Goal: Submit feedback/report problem: Submit feedback/report problem

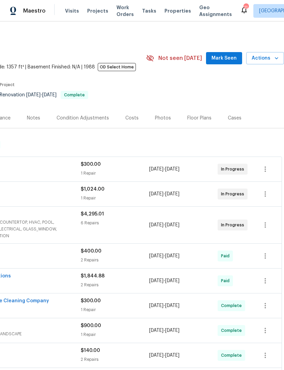
scroll to position [0, 101]
click at [273, 62] on icon "button" at bounding box center [276, 58] width 7 height 7
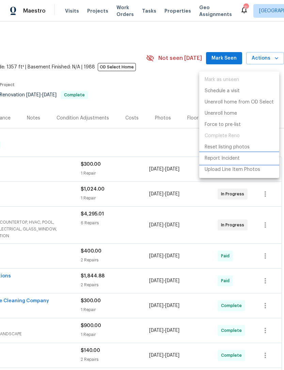
click at [229, 158] on p "Report Incident" at bounding box center [222, 158] width 35 height 7
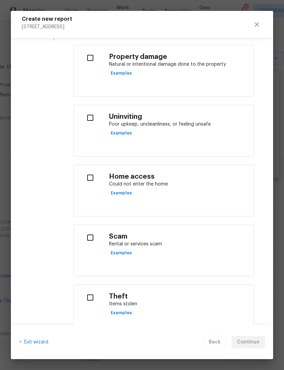
scroll to position [157, 0]
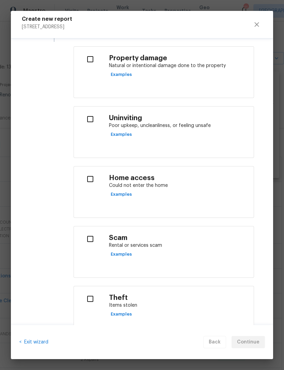
click at [93, 241] on input "checkbox" at bounding box center [89, 239] width 21 height 14
checkbox input "true"
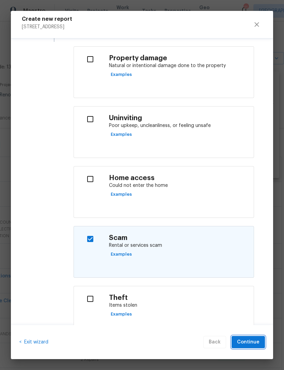
click at [251, 341] on span "Continue" at bounding box center [248, 342] width 22 height 9
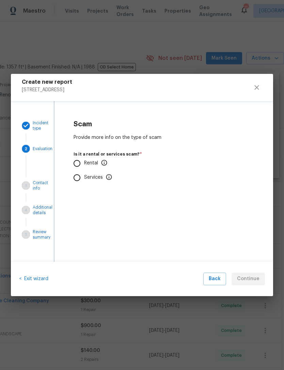
scroll to position [0, 0]
click at [80, 163] on input "Rental" at bounding box center [77, 163] width 14 height 14
radio input "true"
click at [78, 220] on input "Yes" at bounding box center [77, 218] width 14 height 14
radio input "true"
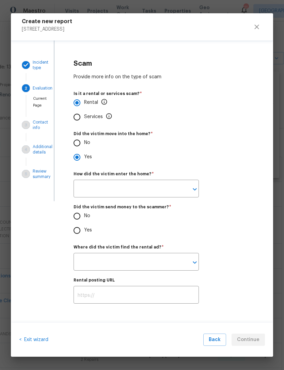
click at [79, 142] on input "No" at bounding box center [77, 143] width 14 height 14
radio input "true"
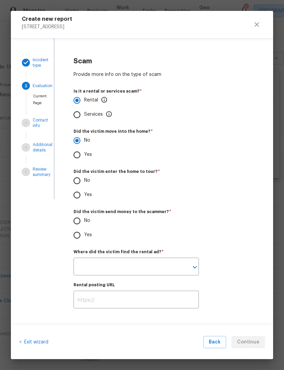
click at [82, 193] on input "Yes" at bounding box center [77, 195] width 14 height 14
radio input "true"
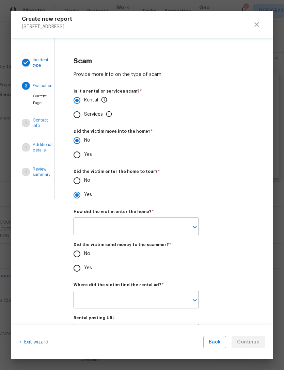
click at [128, 224] on input "text" at bounding box center [127, 227] width 106 height 16
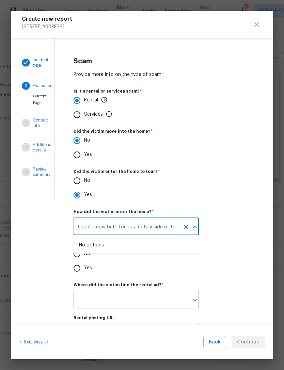
type input "I don't know but I found a note inside of the home over the kitchen countertop."
click at [229, 247] on label "Did the victim send money to the scammer?   *" at bounding box center [164, 245] width 181 height 4
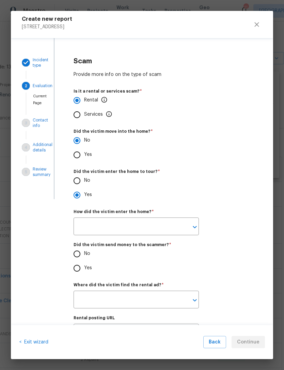
click at [192, 228] on icon "Open" at bounding box center [195, 227] width 8 height 8
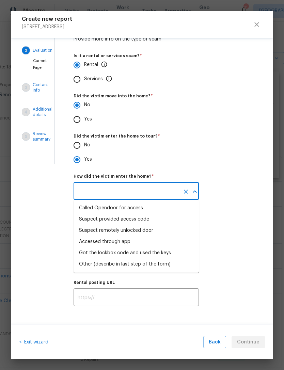
scroll to position [37, 0]
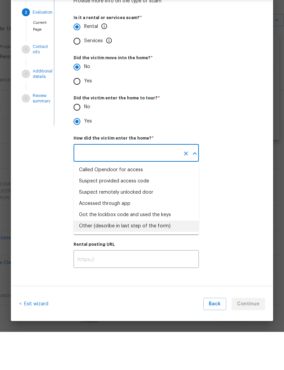
click at [122, 261] on div "Other (describe in last step of the form)" at bounding box center [125, 264] width 92 height 7
type input "Other (describe in last step of the form)"
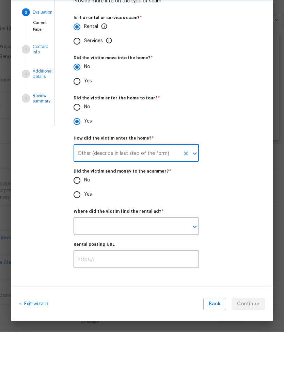
click at [80, 211] on input "No" at bounding box center [77, 218] width 14 height 14
radio input "true"
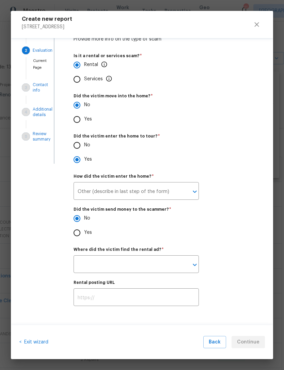
click at [196, 265] on icon "Open" at bounding box center [195, 265] width 8 height 8
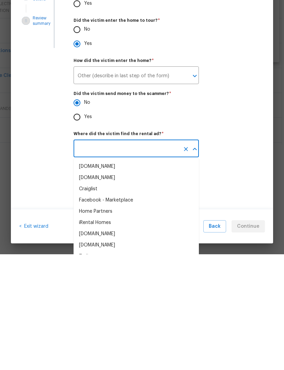
scroll to position [113, 0]
click at [130, 313] on div "Facebook - Marketplace" at bounding box center [106, 316] width 54 height 7
type input "Facebook - Marketplace"
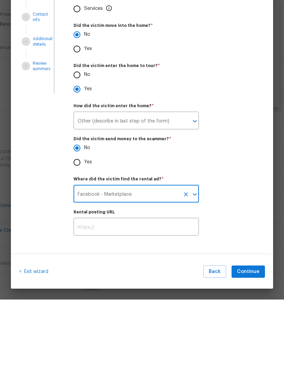
click at [214, 274] on div "Rental posting URL ​" at bounding box center [164, 290] width 183 height 33
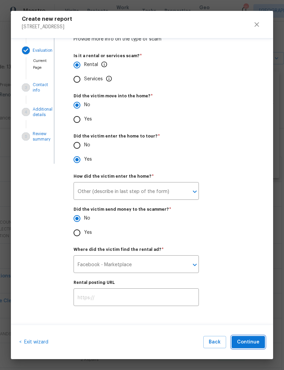
click at [249, 342] on span "Continue" at bounding box center [248, 342] width 22 height 9
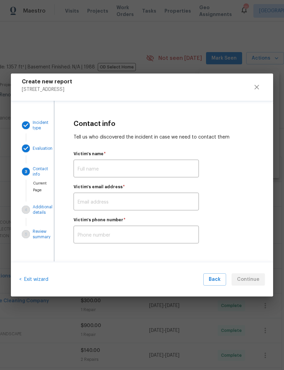
click at [104, 164] on input "text" at bounding box center [136, 169] width 125 height 16
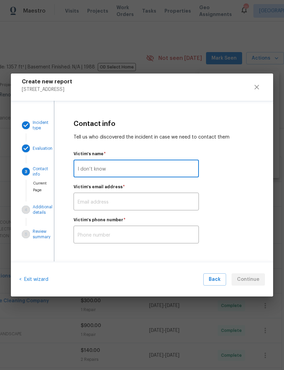
type input "I don’t know"
click at [111, 200] on input "text" at bounding box center [136, 202] width 125 height 16
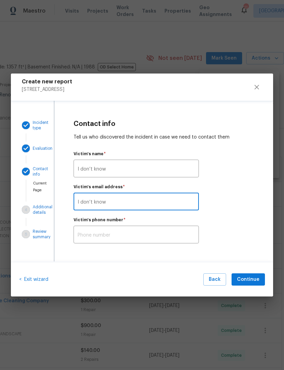
type input "I don’t know"
click at [139, 232] on input "text" at bounding box center [136, 236] width 125 height 16
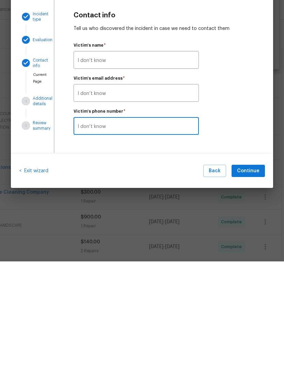
type input "I don’t know"
click at [251, 276] on span "Continue" at bounding box center [248, 280] width 22 height 9
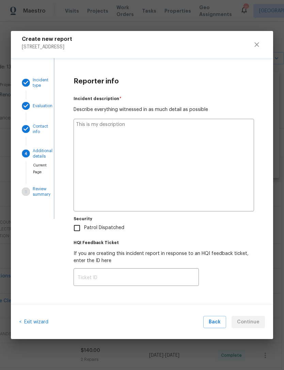
click at [137, 147] on textarea at bounding box center [164, 165] width 181 height 93
type textarea "A"
type textarea "x"
type textarea "Ar"
type textarea "x"
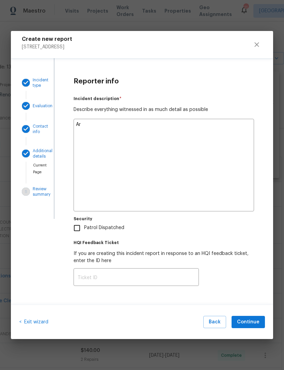
type textarea "Arr"
type textarea "x"
type textarea "Arri"
type textarea "x"
type textarea "Arriv"
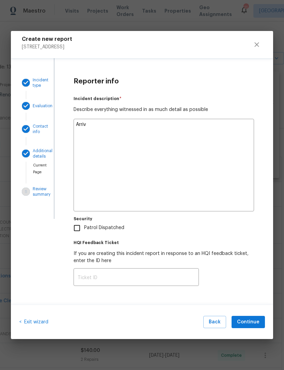
type textarea "x"
type textarea "Arrive"
type textarea "x"
type textarea "Arrived"
type textarea "x"
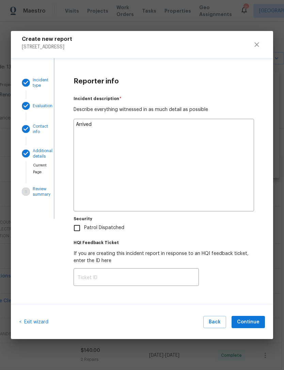
type textarea "Arrived"
type textarea "x"
type textarea "Arrived a"
type textarea "x"
type textarea "Arrived at"
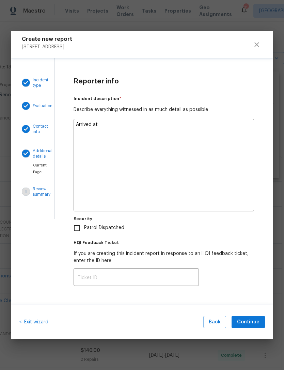
type textarea "x"
type textarea "Arrived at"
type textarea "x"
type textarea "Arrived at t"
type textarea "x"
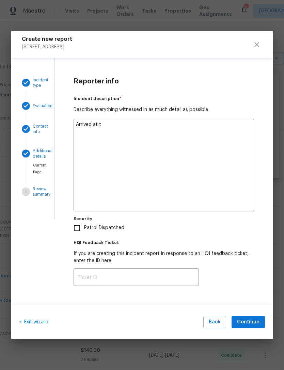
type textarea "Arrived at th"
type textarea "x"
type textarea "Arrived at the"
type textarea "x"
type textarea "Arrived at the"
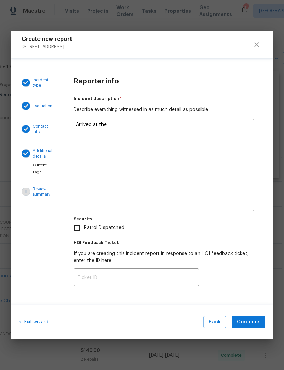
type textarea "x"
type textarea "Arrived at the l"
type textarea "x"
type textarea "Arrived at the lr"
type textarea "x"
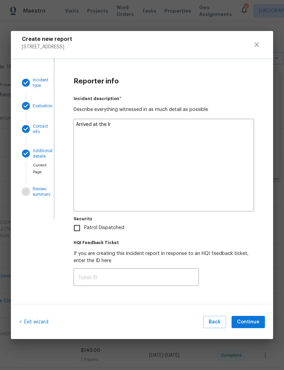
type textarea "Arrived at the lro"
type textarea "x"
type textarea "Arrived at the lrop"
type textarea "x"
type textarea "Arrived at the lrope"
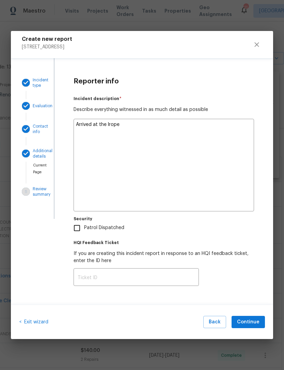
type textarea "x"
type textarea "Arrived at the lroper"
type textarea "x"
type textarea "Arrived at the lropert"
type textarea "x"
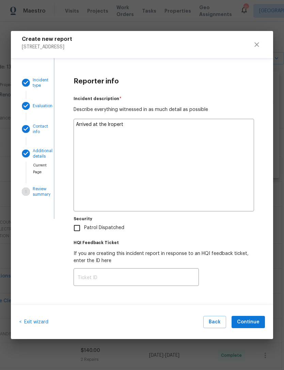
type textarea "Arrived at the lroperty"
type textarea "x"
type textarea "Arrived at the property"
type textarea "x"
type textarea "Arrived at the property"
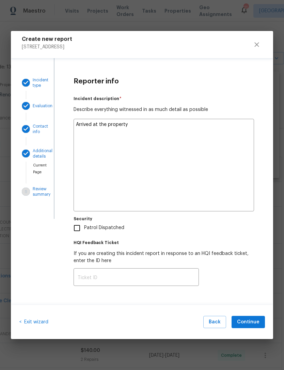
type textarea "x"
type textarea "Arrived at the property f"
type textarea "x"
type textarea "Arrived at the property fo"
type textarea "x"
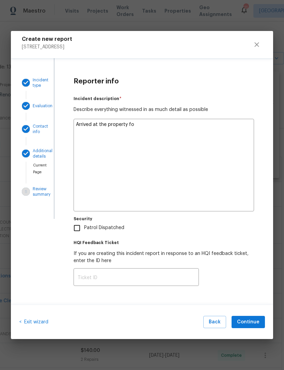
type textarea "Arrived at the property for"
type textarea "x"
type textarea "Arrived at the property for"
type textarea "x"
type textarea "Arrived at the property for r"
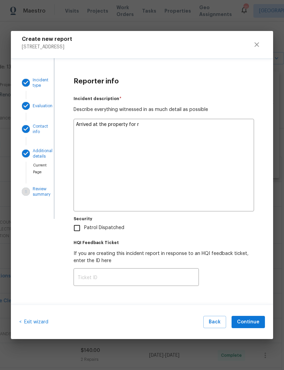
type textarea "x"
type textarea "Arrived at the property for ro"
type textarea "x"
type textarea "Arrived at the property for rou"
type textarea "x"
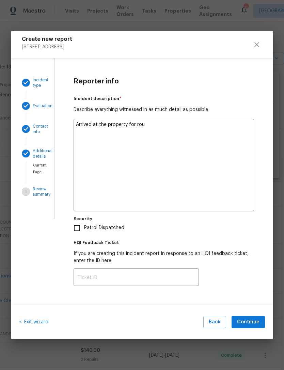
type textarea "Arrived at the property for rout"
type textarea "x"
type textarea "Arrived at the property for routine"
type textarea "x"
type textarea "Arrived at the property for routine"
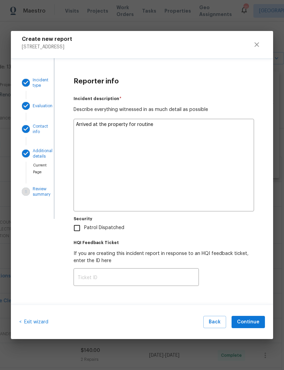
type textarea "x"
type textarea "Arrived at the property for routine c"
type textarea "x"
type textarea "Arrived at the property for routine ch"
type textarea "x"
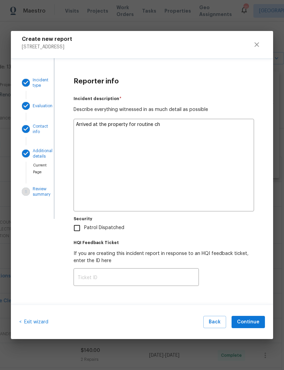
type textarea "Arrived at the property for routine che"
type textarea "x"
type textarea "Arrived at the property for routine chec"
type textarea "x"
type textarea "Arrived at the property for routine check"
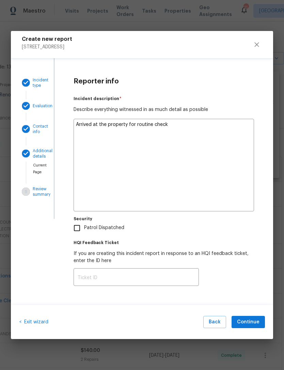
type textarea "x"
type textarea "Arrived at the property for routine check"
type textarea "x"
type textarea "Arrived at the property for routine check a"
type textarea "x"
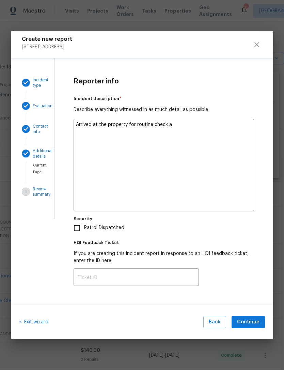
type textarea "Arrived at the property for routine check an"
type textarea "x"
type textarea "Arrived at the property for routine check and"
type textarea "x"
type textarea "Arrived at the property for routine check and"
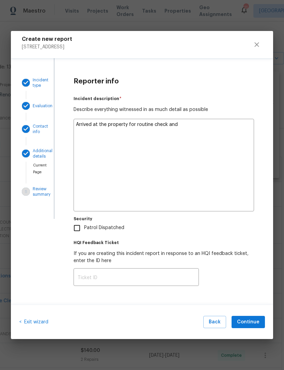
type textarea "x"
type textarea "Arrived at the property for routine check and f"
type textarea "x"
type textarea "Arrived at the property for routine check and fo"
type textarea "x"
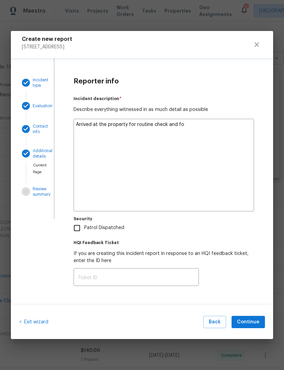
type textarea "Arrived at the property for routine check and fou"
type textarea "x"
type textarea "Arrived at the property for routine check and foun"
type textarea "x"
type textarea "Arrived at the property for routine check and found"
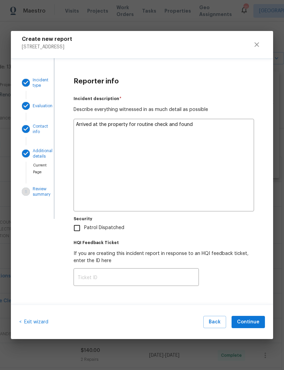
type textarea "x"
type textarea "Arrived at the property for routine check and found"
type textarea "x"
type textarea "Arrived at the property for routine check and found a"
type textarea "x"
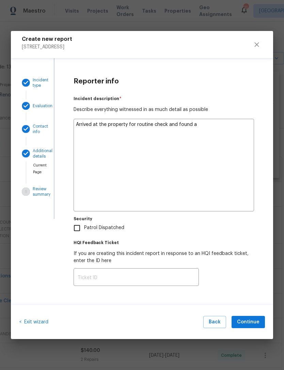
type textarea "Arrived at the property for routine check and found a"
type textarea "x"
type textarea "Arrived at the property for routine check and found a n"
type textarea "x"
type textarea "Arrived at the property for routine check and found a"
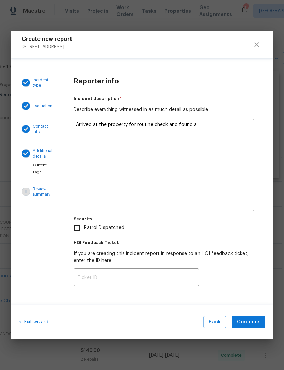
type textarea "x"
type textarea "Arrived at the property for routine check and found a p"
type textarea "x"
type textarea "Arrived at the property for routine check and found a pa"
type textarea "x"
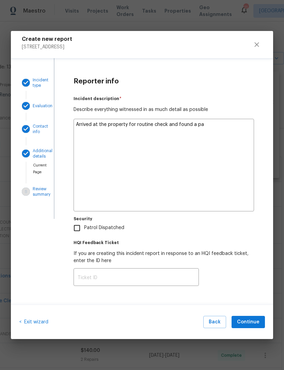
type textarea "Arrived at the property for routine check and found a pap"
type textarea "x"
type textarea "Arrived at the property for routine check and found a pape"
type textarea "x"
type textarea "Arrived at the property for routine check and found a paper"
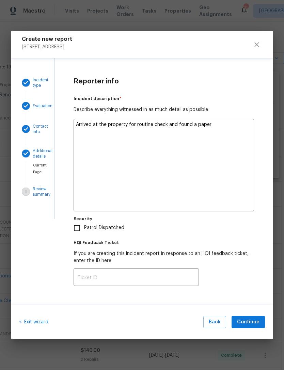
type textarea "x"
type textarea "Arrived at the property for routine check and found a paper"
type textarea "x"
type textarea "Arrived at the property for routine check and found a paper n"
type textarea "x"
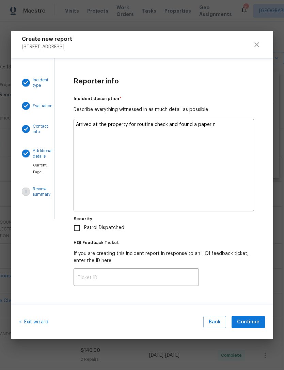
type textarea "Arrived at the property for routine check and found a paper no"
type textarea "x"
type textarea "Arrived at the property for routine check and found a paper not"
type textarea "x"
type textarea "Arrived at the property for routine check and found a paper note"
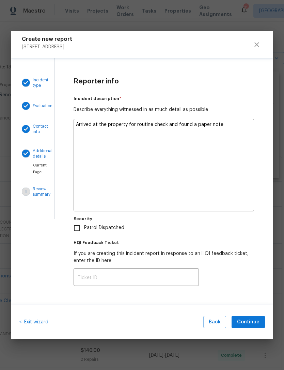
type textarea "x"
type textarea "Arrived at the property for routine check and found a paper note"
type textarea "x"
type textarea "Arrived at the property for routine check and found a paper note s"
type textarea "x"
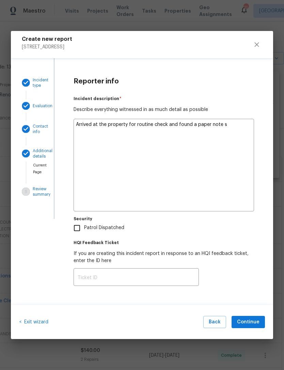
type textarea "Arrived at the property for routine check and found a paper note st"
type textarea "x"
type textarea "Arrived at the property for routine check and found a paper note sta"
type textarea "x"
type textarea "Arrived at the property for routine check and found a paper note stat"
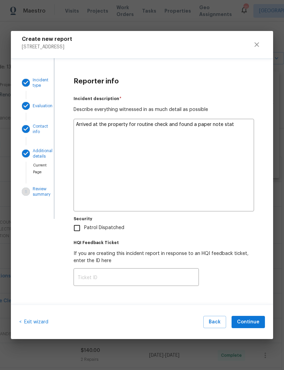
type textarea "x"
type textarea "Arrived at the property for routine check and found a paper note stati"
type textarea "x"
type textarea "Arrived at the property for routine check and found a paper note statin"
type textarea "x"
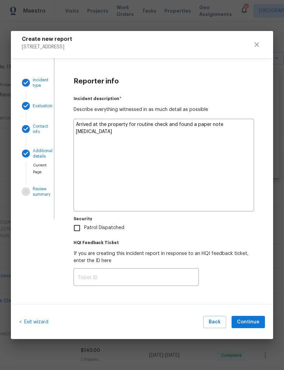
type textarea "Arrived at the property for routine check and found a paper note stating"
type textarea "x"
type textarea "Arrived at the property for routine check and found a paper note stating"
type textarea "x"
type textarea "Arrived at the property for routine check and found a paper note stating “"
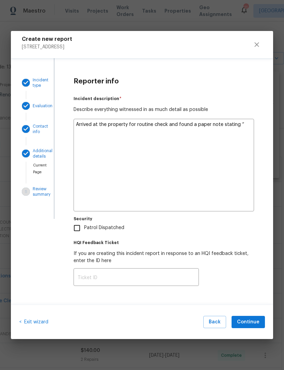
type textarea "x"
type textarea "Arrived at the property for routine check and found a paper note stating “"
type textarea "x"
type textarea "Arrived at the property for routine check and found a paper note stating “ i"
type textarea "x"
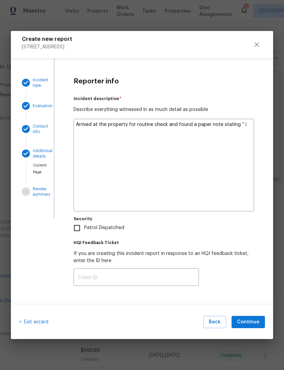
type textarea "Arrived at the property for routine check and found a paper note stating “ I"
type textarea "x"
type textarea "Arrived at the property for routine check and found a paper note stating “ I"
type textarea "x"
type textarea "Arrived at the property for routine check and found a paper note stating “ I s"
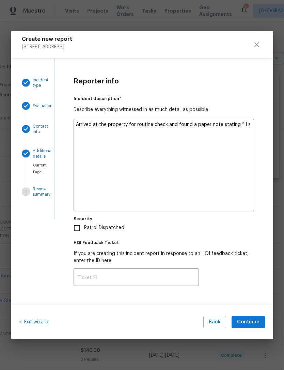
type textarea "x"
type textarea "Arrived at the property for routine check and found a paper note stating “ I sa"
type textarea "x"
type textarea "Arrived at the property for routine check and found a paper note stating “ I saw"
type textarea "x"
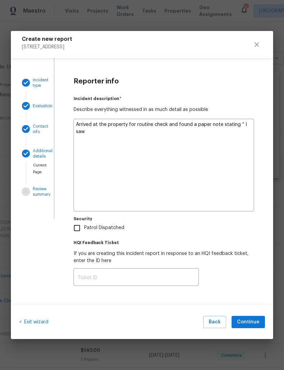
type textarea "Arrived at the property for routine check and found a paper note stating “ I saw"
type textarea "x"
type textarea "Arrived at the property for routine check and found a paper note stating “ I sa…"
type textarea "x"
type textarea "Arrived at the property for routine check and found a paper note stating “ I sa…"
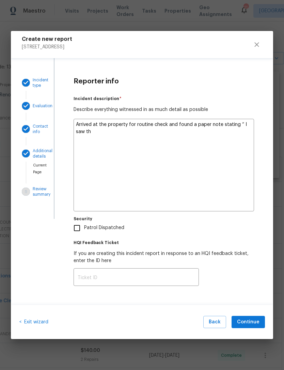
type textarea "x"
type textarea "Arrived at the property for routine check and found a paper note stating “ I sa…"
type textarea "x"
type textarea "Arrived at the property for routine check and found a paper note stating “ I sa…"
type textarea "x"
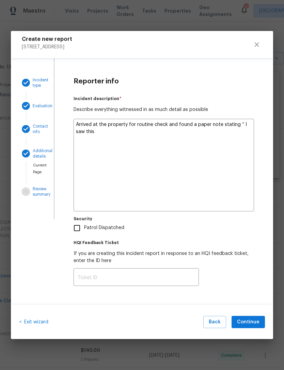
type textarea "Arrived at the property for routine check and found a paper note stating “ I sa…"
type textarea "x"
type textarea "Arrived at the property for routine check and found a paper note stating “ I sa…"
type textarea "x"
type textarea "Arrived at the property for routine check and found a paper note stating “ I sa…"
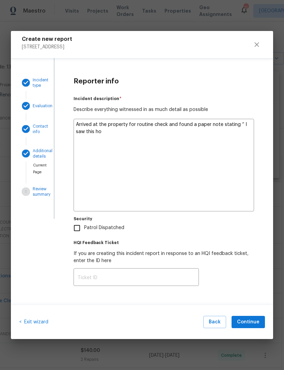
type textarea "x"
type textarea "Arrived at the property for routine check and found a paper note stating “ I sa…"
type textarea "x"
type textarea "Arrived at the property for routine check and found a paper note stating “ I sa…"
type textarea "x"
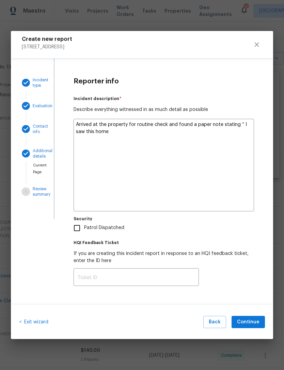
type textarea "Arrived at the property for routine check and found a paper note stating “ I sa…"
type textarea "x"
type textarea "Arrived at the property for routine check and found a paper note stating “ I sa…"
type textarea "x"
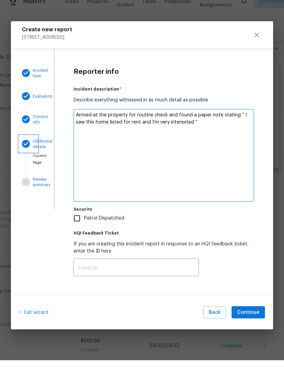
click at [40, 148] on p "Additional details" at bounding box center [43, 153] width 20 height 11
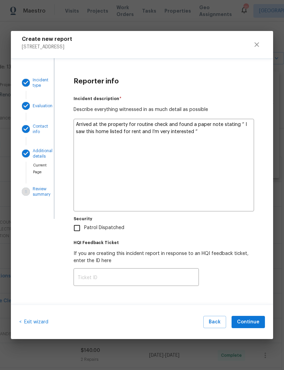
click at [200, 133] on textarea "Arrived at the property for routine check and found a paper note stating “ I sa…" at bounding box center [164, 165] width 181 height 93
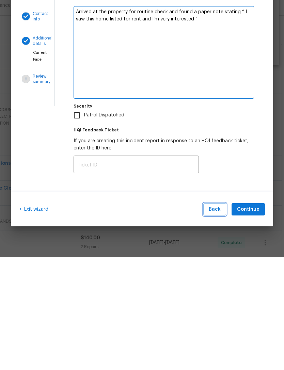
click at [213, 318] on span "Back" at bounding box center [215, 322] width 12 height 9
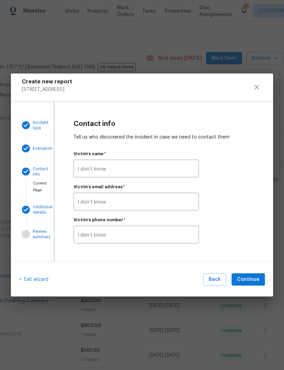
click at [115, 234] on input "I don’t know" at bounding box center [136, 236] width 125 height 16
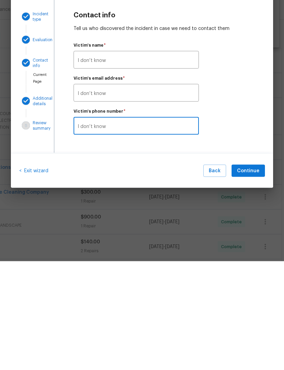
click at [154, 228] on input "I don’t know" at bounding box center [136, 236] width 125 height 16
click at [151, 228] on input "I don’t know" at bounding box center [136, 236] width 125 height 16
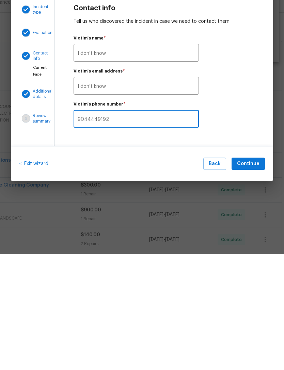
scroll to position [7, 0]
click at [123, 161] on input "I don’t know" at bounding box center [136, 169] width 125 height 16
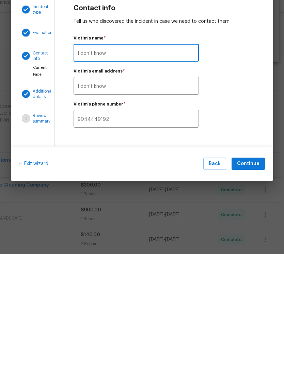
click at [122, 161] on input "I don’t know" at bounding box center [136, 169] width 125 height 16
click at [119, 161] on input "I don’t know" at bounding box center [136, 169] width 125 height 16
click at [230, 218] on div "Victim's phone number   * 9044449192 ​" at bounding box center [164, 231] width 181 height 26
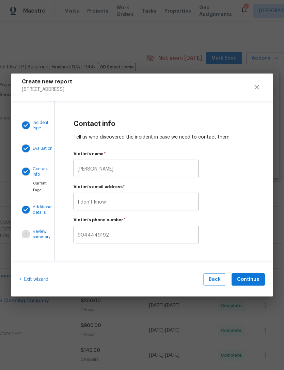
scroll to position [0, 0]
click at [254, 278] on span "Continue" at bounding box center [248, 280] width 22 height 9
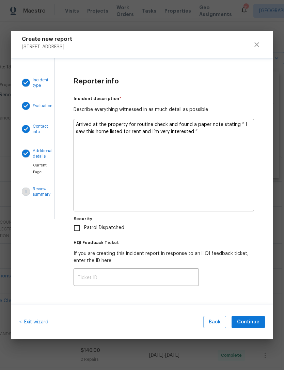
click at [191, 130] on textarea "Arrived at the property for routine check and found a paper note stating “ I sa…" at bounding box center [164, 165] width 181 height 93
click at [241, 228] on div "Patrol Dispatched" at bounding box center [164, 228] width 181 height 14
click at [83, 233] on input "Patrol Dispatched" at bounding box center [77, 228] width 14 height 14
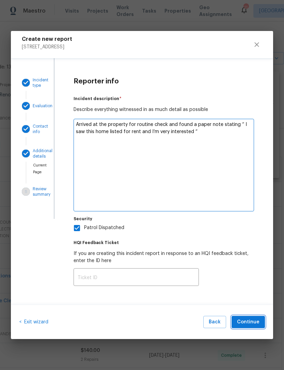
click at [256, 324] on span "Continue" at bounding box center [248, 322] width 22 height 9
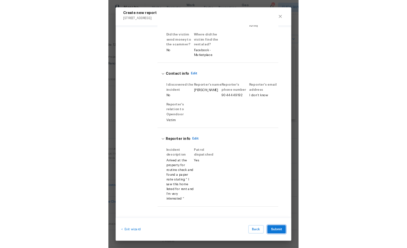
scroll to position [182, 0]
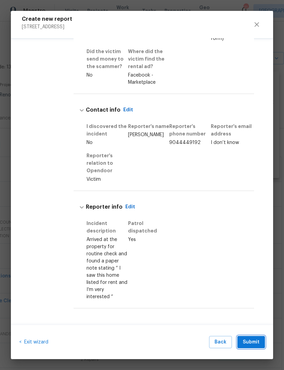
click at [254, 340] on span "Submit" at bounding box center [251, 342] width 17 height 9
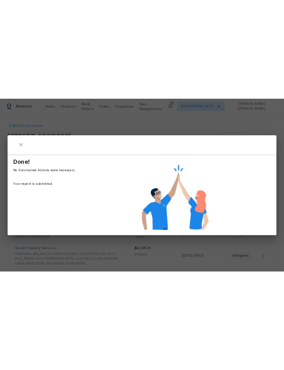
scroll to position [0, 0]
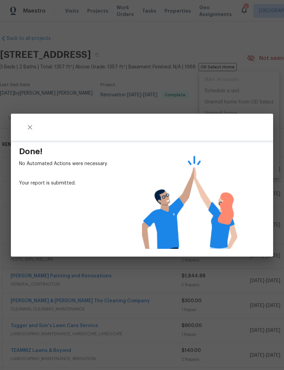
click at [257, 90] on div "Done! No Automated Actions were necessary. Your report is submitted." at bounding box center [142, 185] width 284 height 370
click at [235, 47] on div "Done! No Automated Actions were necessary. Your report is submitted." at bounding box center [142, 185] width 284 height 370
click at [27, 126] on icon "close" at bounding box center [30, 127] width 8 height 8
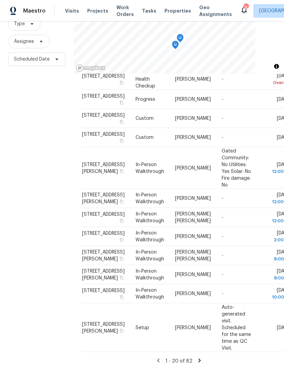
scroll to position [271, 0]
